Goal: Information Seeking & Learning: Check status

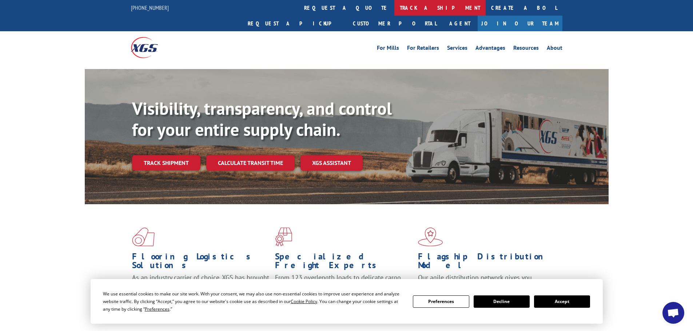
click at [394, 9] on link "track a shipment" at bounding box center [439, 8] width 91 height 16
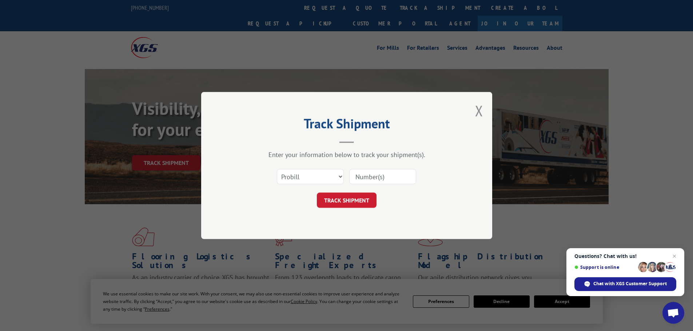
click at [357, 181] on input at bounding box center [382, 176] width 67 height 15
paste input "5499607"
type input "5499607"
click at [299, 184] on select "Select category... Probill BOL PO" at bounding box center [310, 176] width 67 height 15
select select "bol"
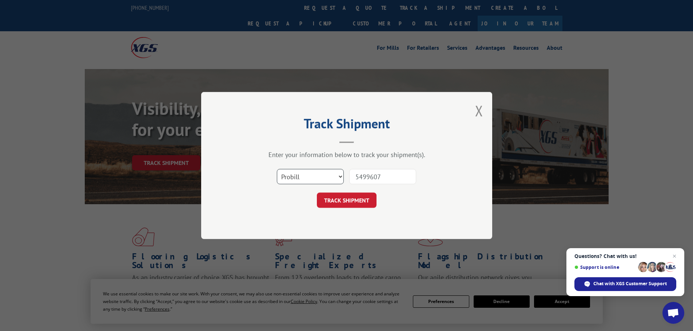
click at [277, 169] on select "Select category... Probill BOL PO" at bounding box center [310, 176] width 67 height 15
click at [356, 198] on button "TRACK SHIPMENT" at bounding box center [347, 200] width 60 height 15
